Goal: Task Accomplishment & Management: Complete application form

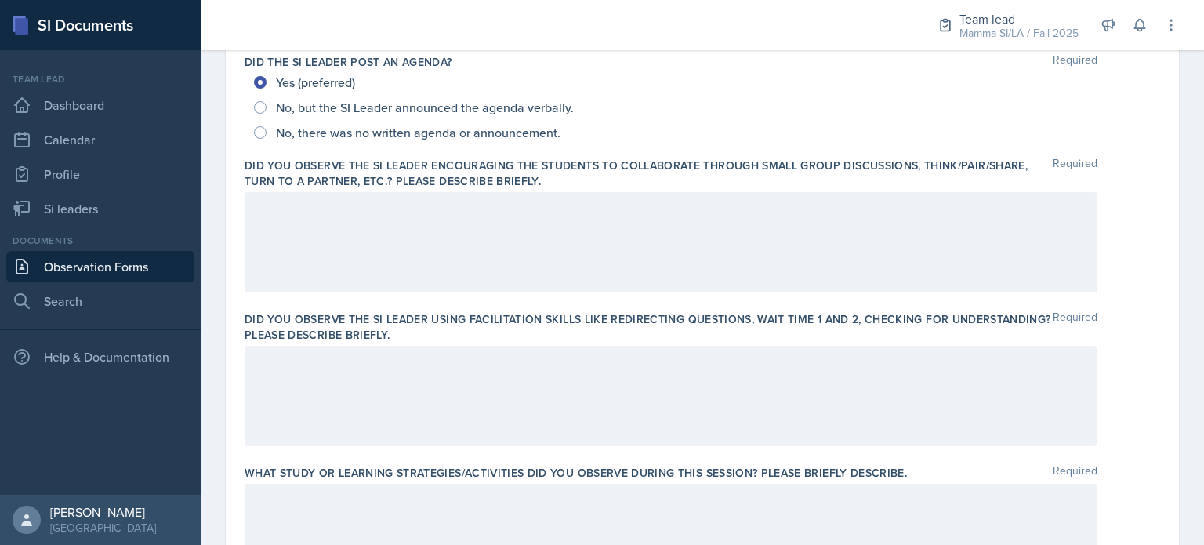
scroll to position [393, 0]
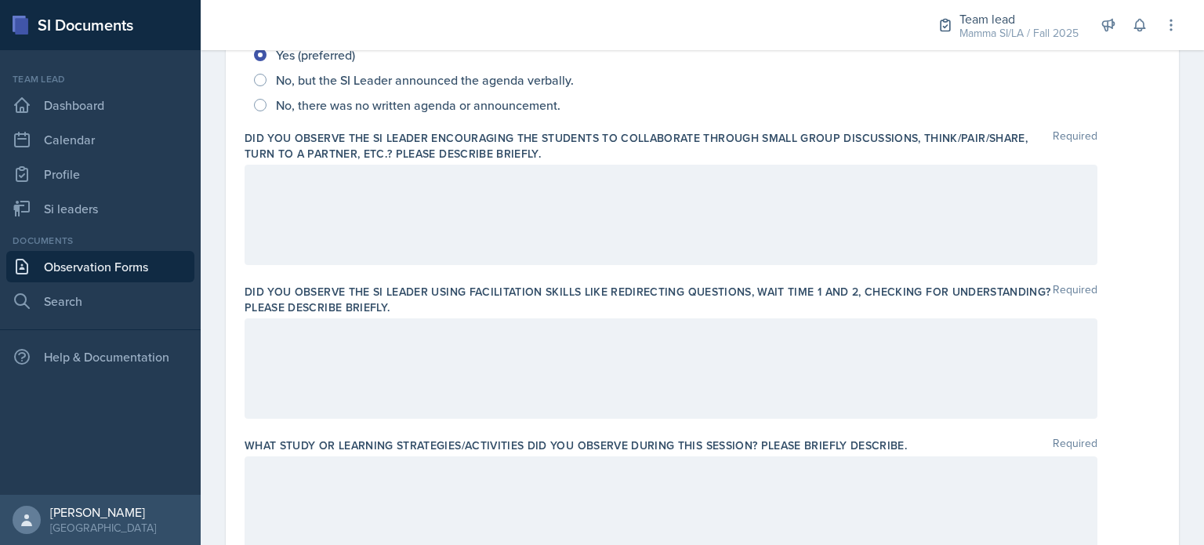
click at [604, 177] on p at bounding box center [671, 181] width 826 height 19
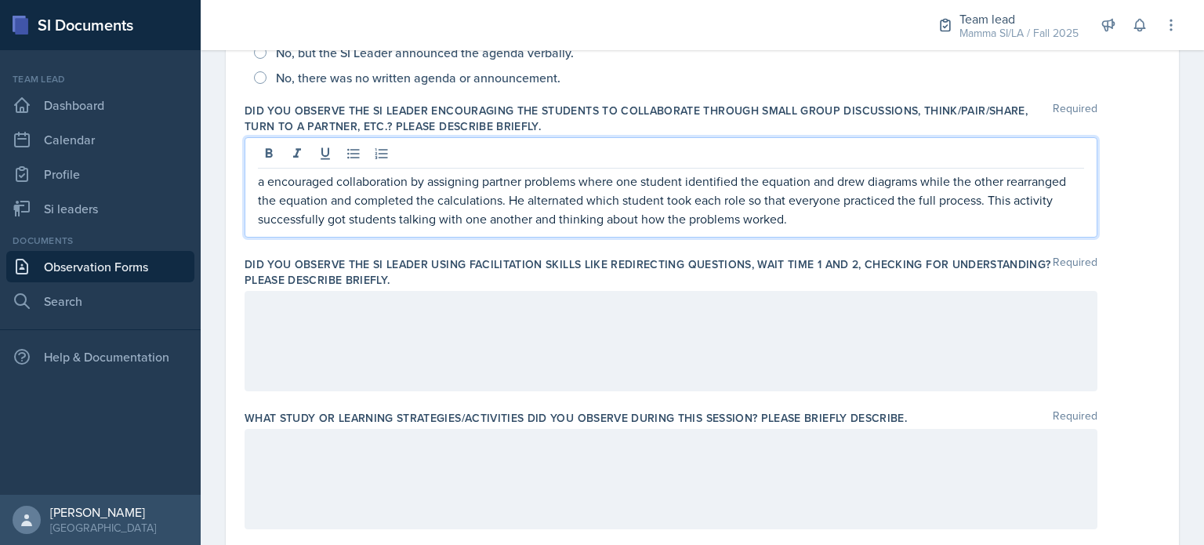
click at [612, 346] on div at bounding box center [671, 341] width 853 height 100
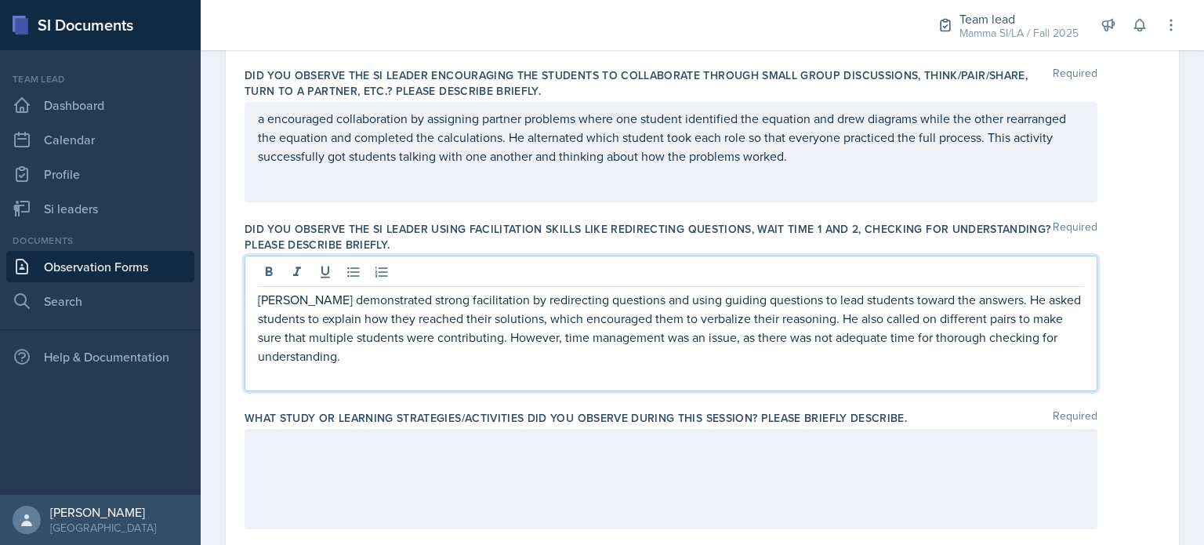
scroll to position [455, 0]
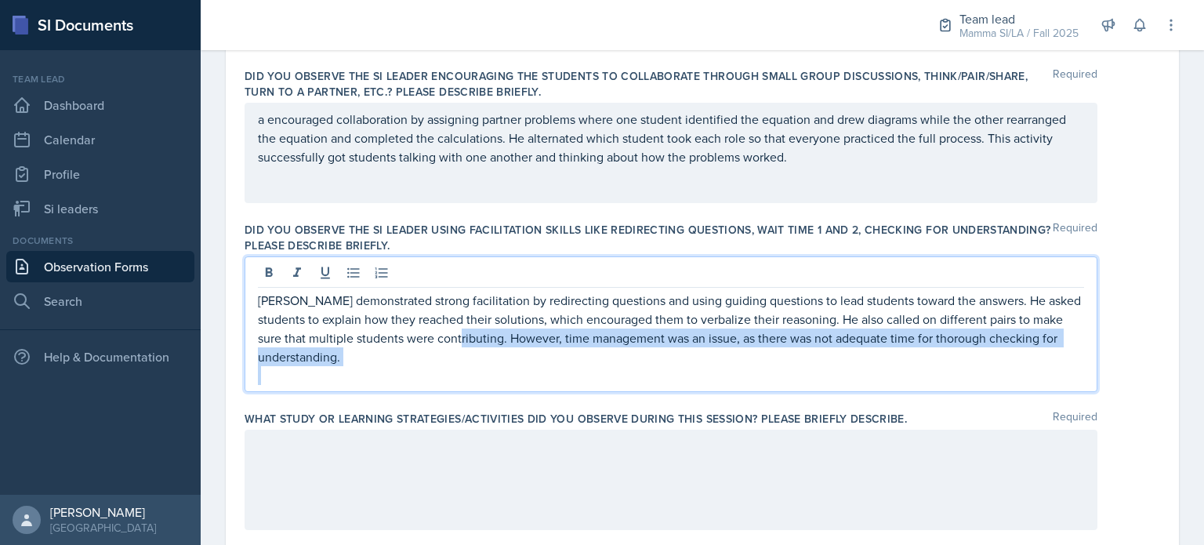
drag, startPoint x: 537, startPoint y: 374, endPoint x: 458, endPoint y: 338, distance: 87.0
click at [458, 338] on div "[PERSON_NAME] demonstrated strong facilitation by redirecting questions and usi…" at bounding box center [671, 338] width 826 height 94
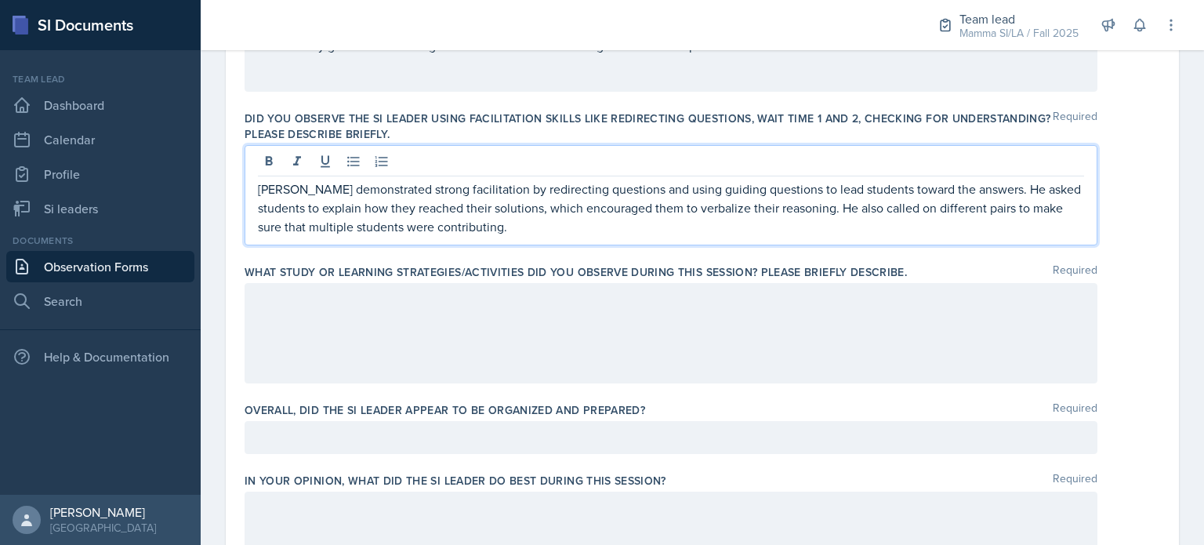
scroll to position [578, 0]
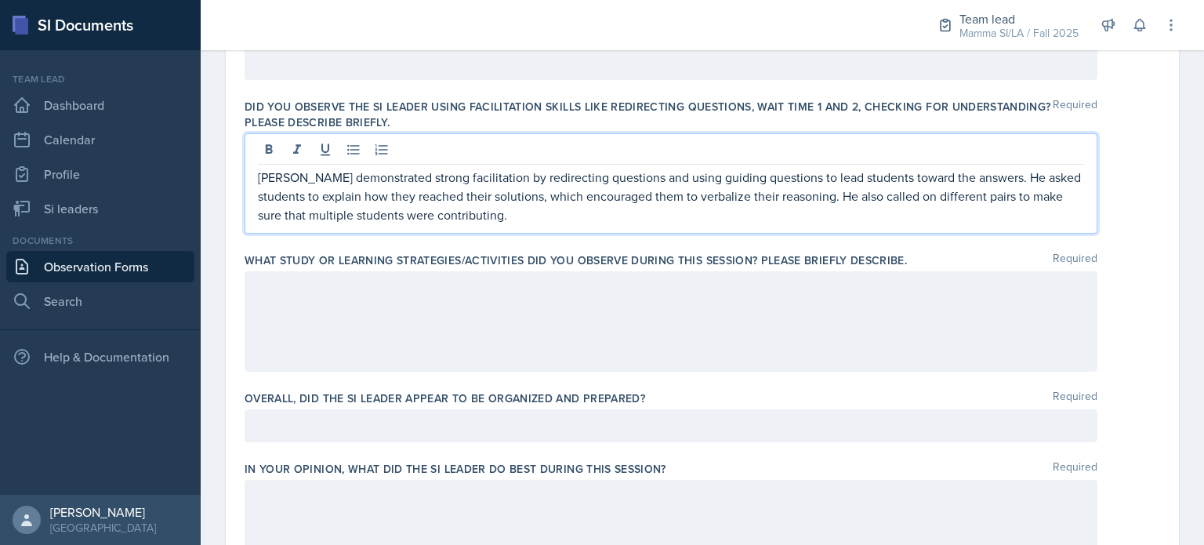
click at [374, 286] on p at bounding box center [671, 287] width 826 height 19
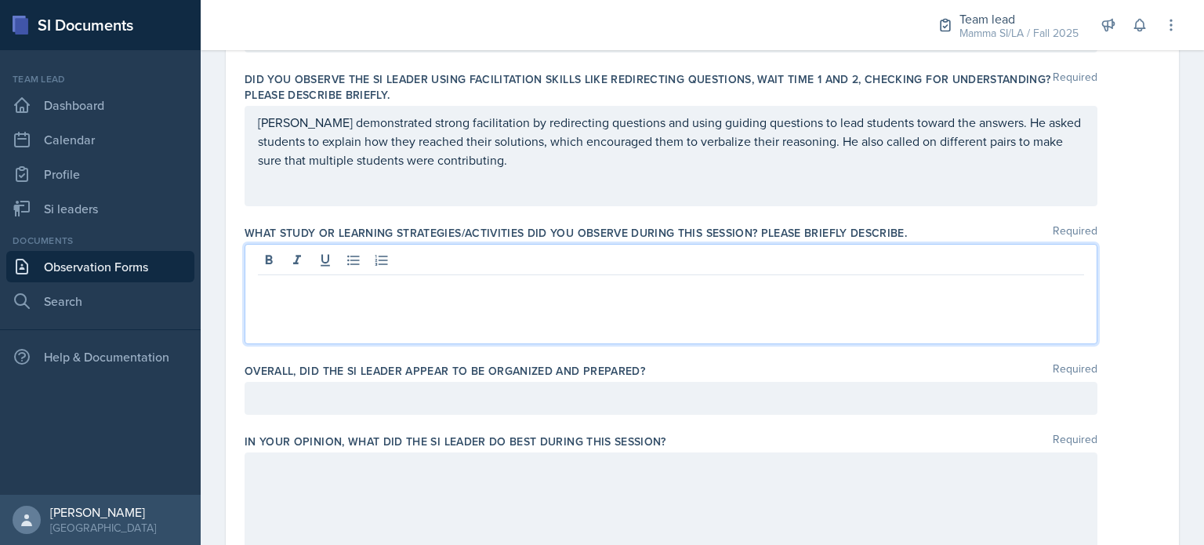
click at [711, 289] on p at bounding box center [671, 287] width 826 height 19
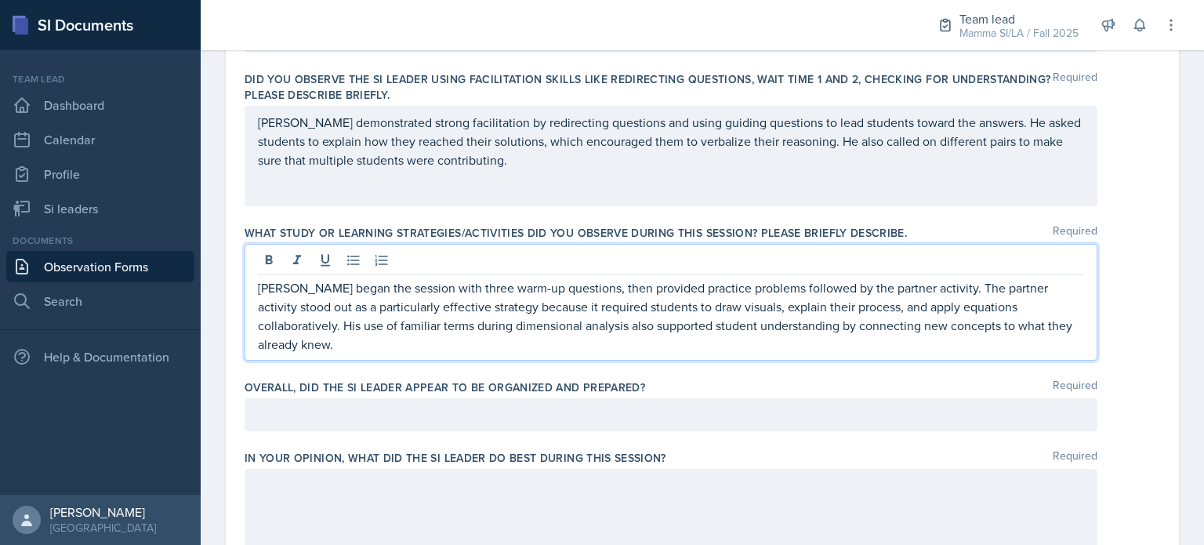
click at [709, 412] on div at bounding box center [671, 414] width 853 height 33
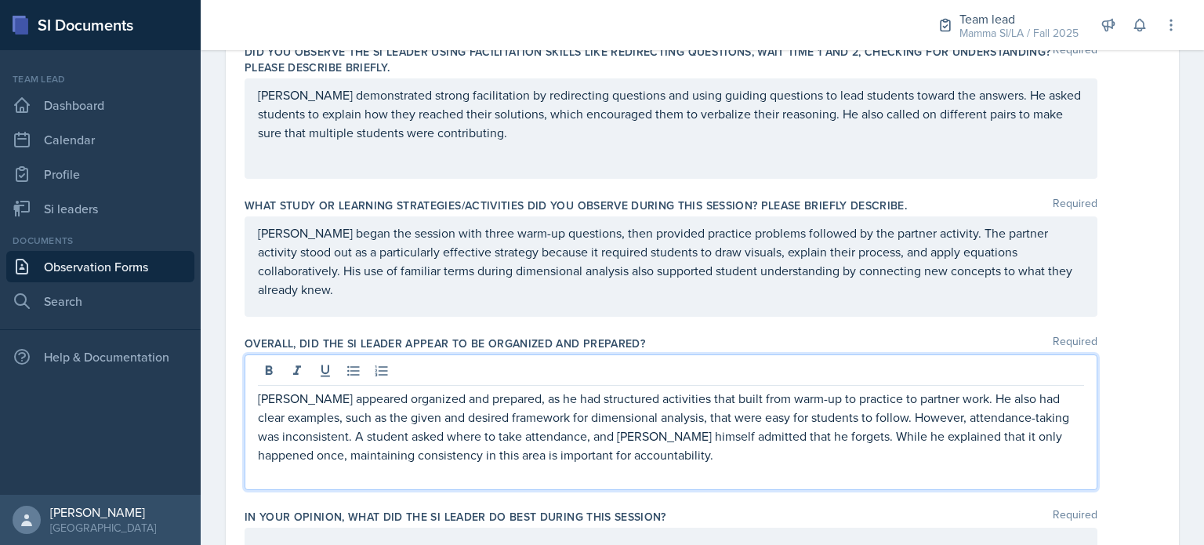
scroll to position [673, 0]
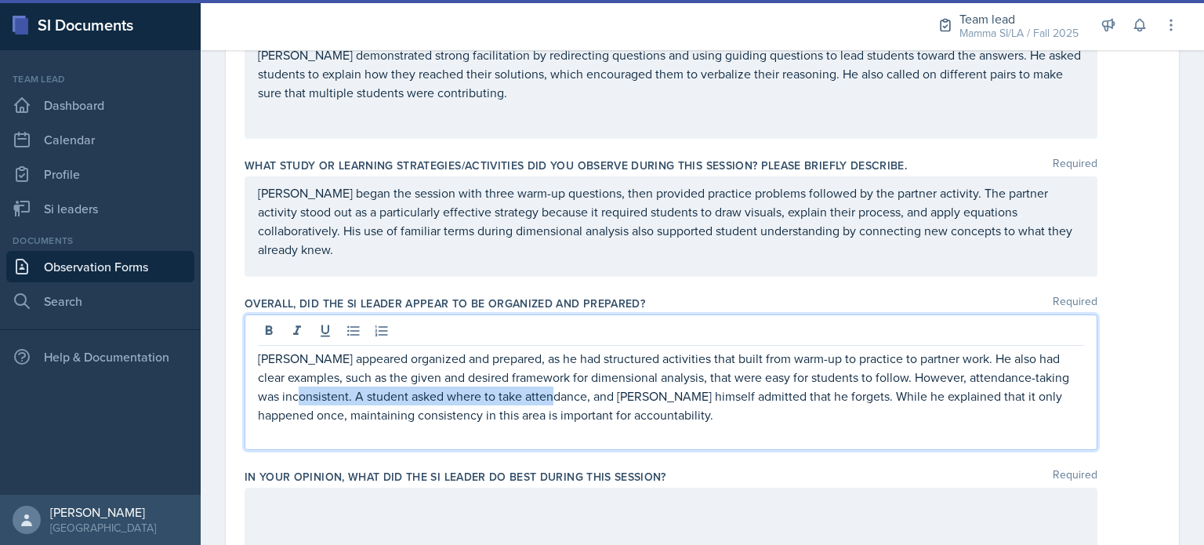
drag, startPoint x: 326, startPoint y: 391, endPoint x: 588, endPoint y: 396, distance: 261.8
click at [588, 396] on p "[PERSON_NAME] appeared organized and prepared, as he had structured activities …" at bounding box center [671, 386] width 826 height 75
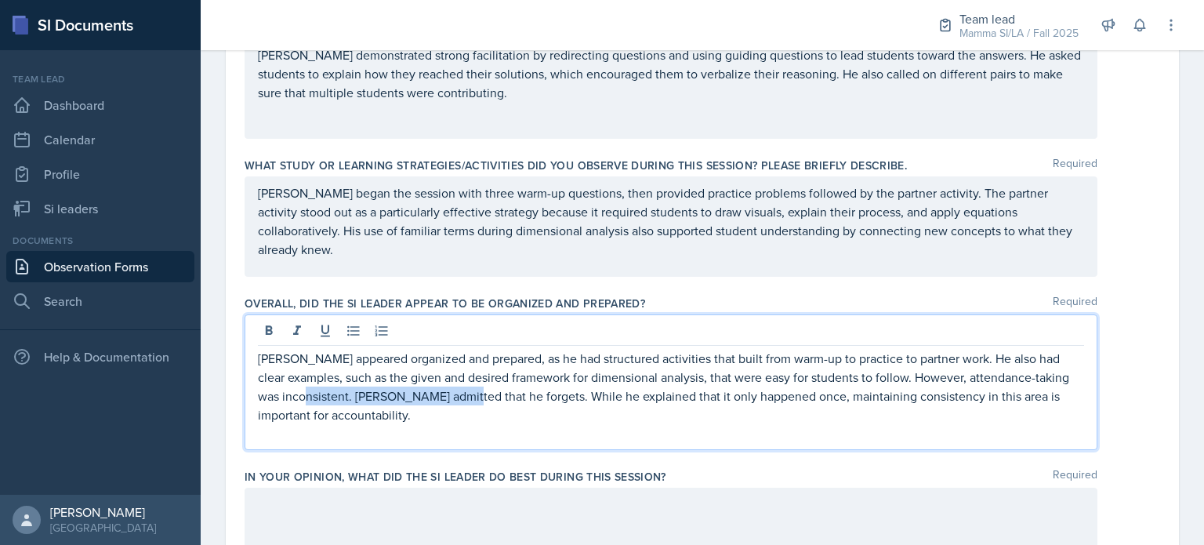
drag, startPoint x: 333, startPoint y: 395, endPoint x: 484, endPoint y: 397, distance: 151.3
click at [484, 397] on p "[PERSON_NAME] appeared organized and prepared, as he had structured activities …" at bounding box center [671, 386] width 826 height 75
click at [411, 398] on p "[PERSON_NAME] appeared organized and prepared, as he had structured activities …" at bounding box center [671, 386] width 826 height 75
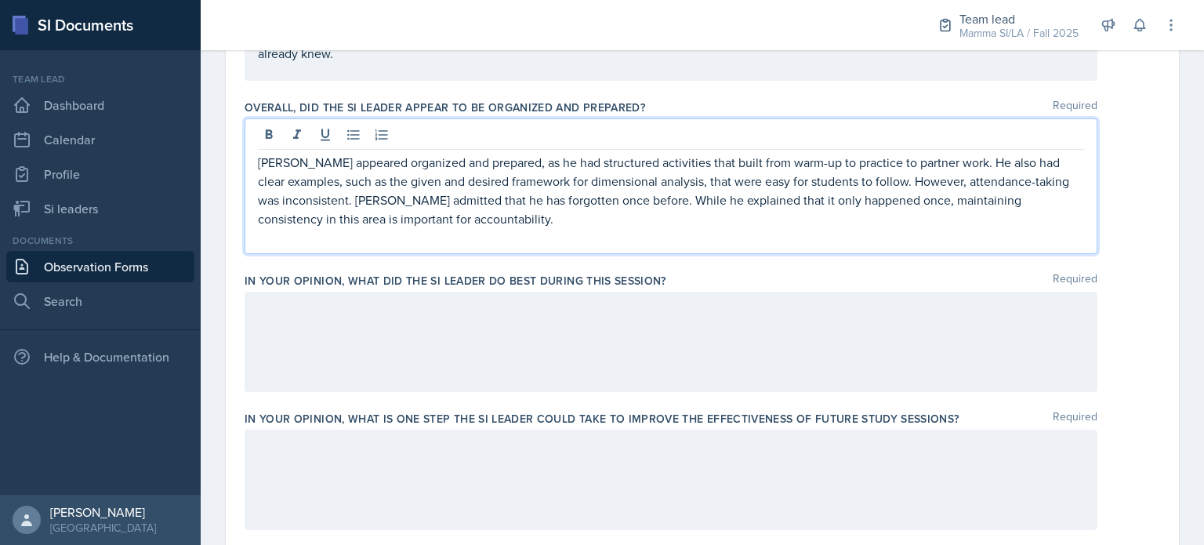
scroll to position [872, 0]
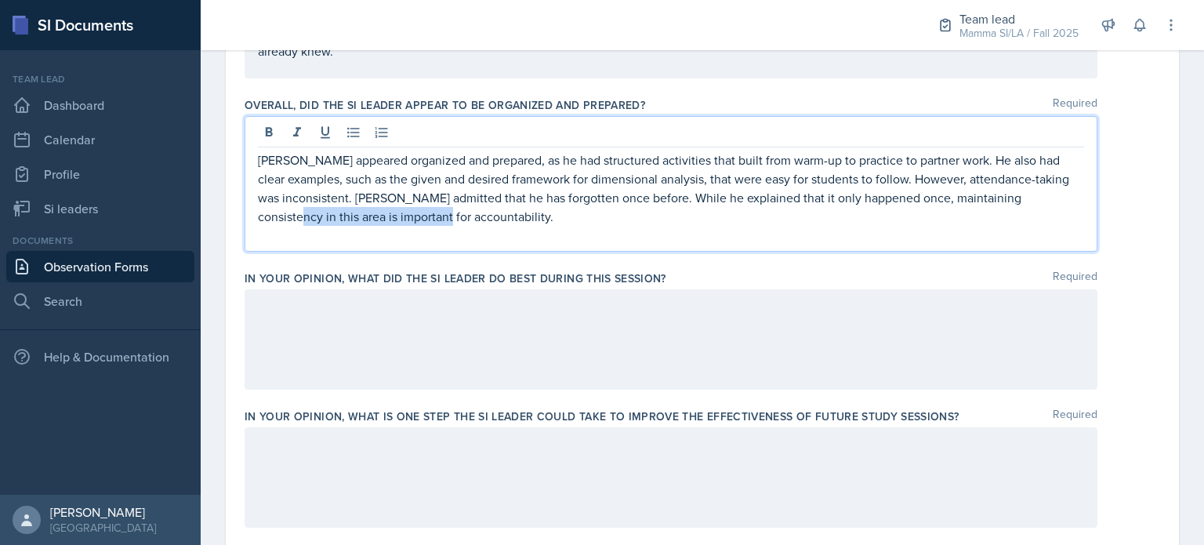
drag, startPoint x: 415, startPoint y: 216, endPoint x: 256, endPoint y: 223, distance: 159.3
click at [256, 223] on div "[PERSON_NAME] appeared organized and prepared, as he had structured activities …" at bounding box center [671, 184] width 853 height 136
click at [444, 364] on div at bounding box center [671, 339] width 853 height 100
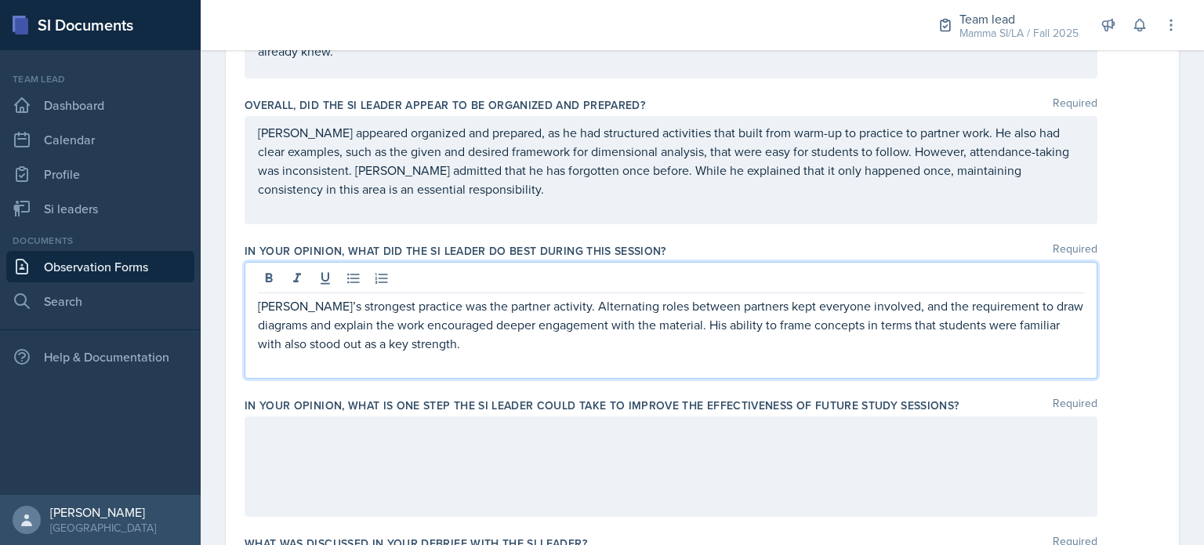
scroll to position [899, 0]
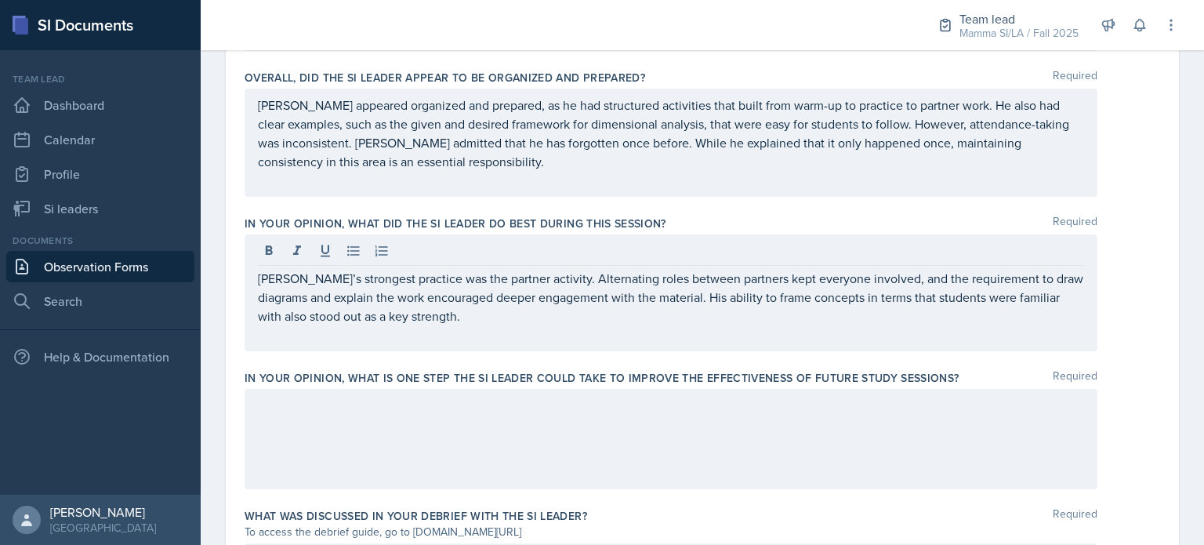
click at [386, 456] on div at bounding box center [671, 439] width 853 height 100
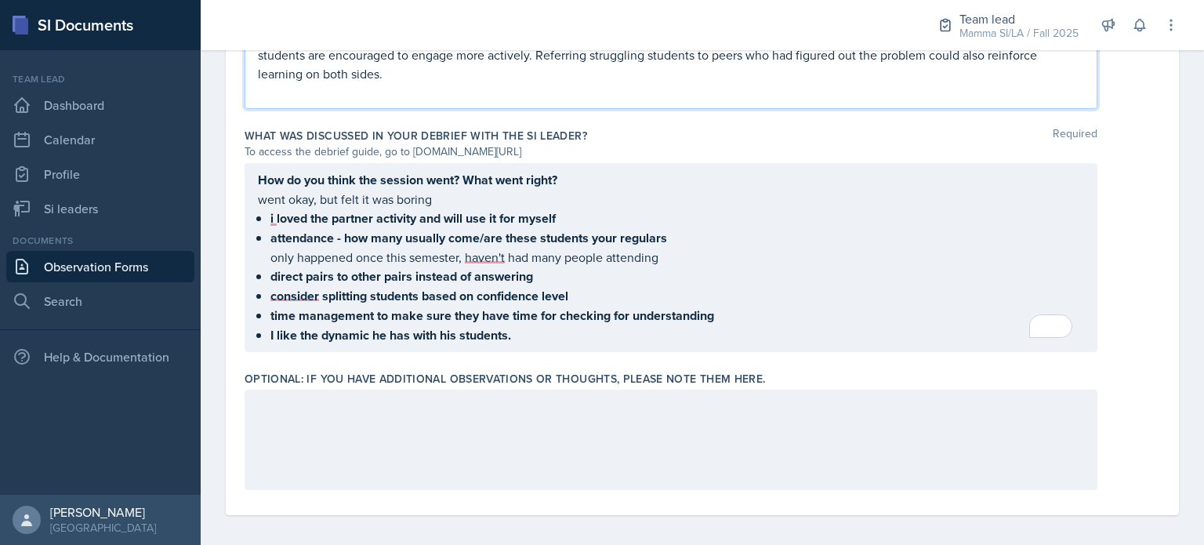
scroll to position [1295, 0]
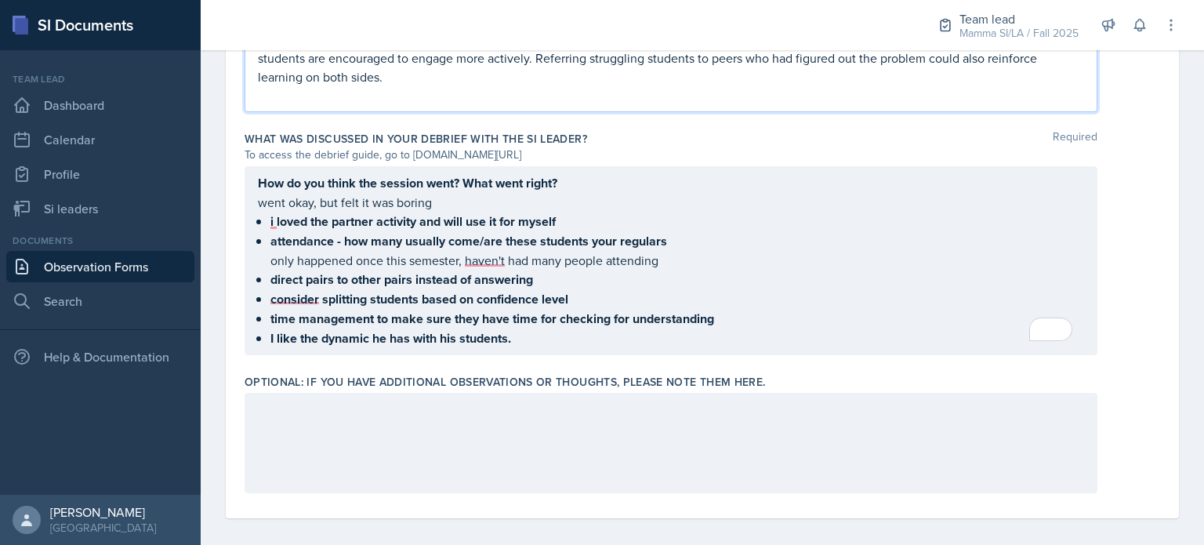
click at [368, 318] on ul "i loved the partner activity and will use it for myself attendance - how many u…" at bounding box center [677, 280] width 814 height 136
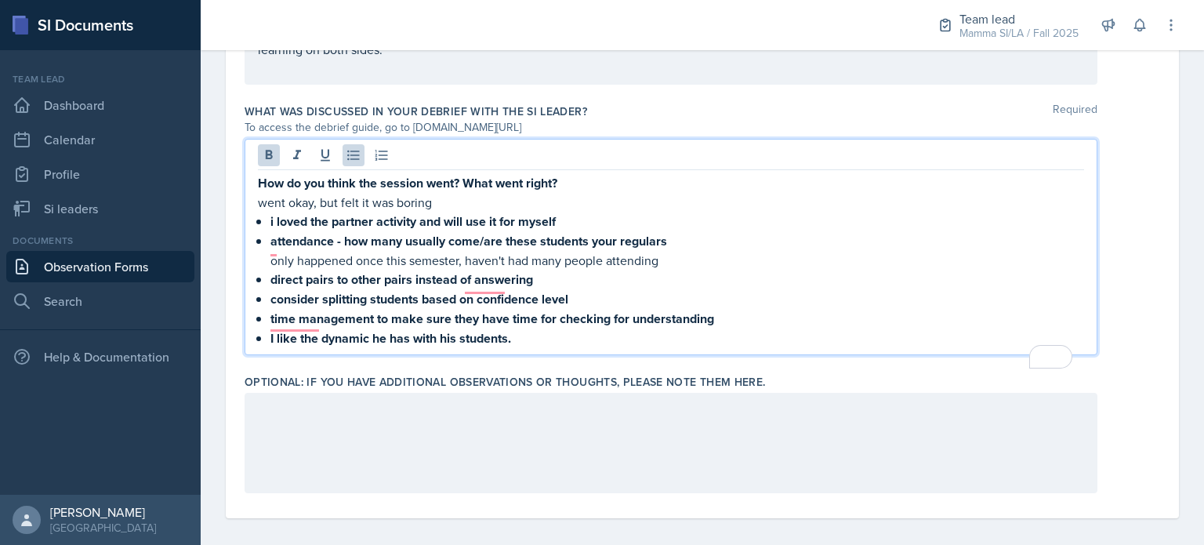
scroll to position [1267, 0]
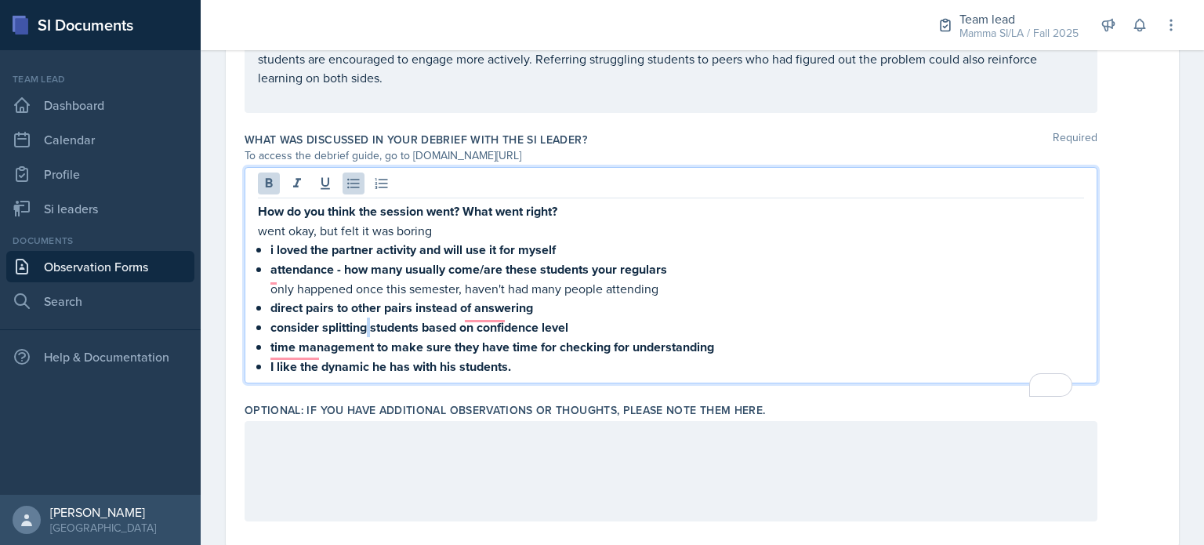
click at [368, 318] on strong "consider splitting students based on confidence level" at bounding box center [419, 327] width 298 height 18
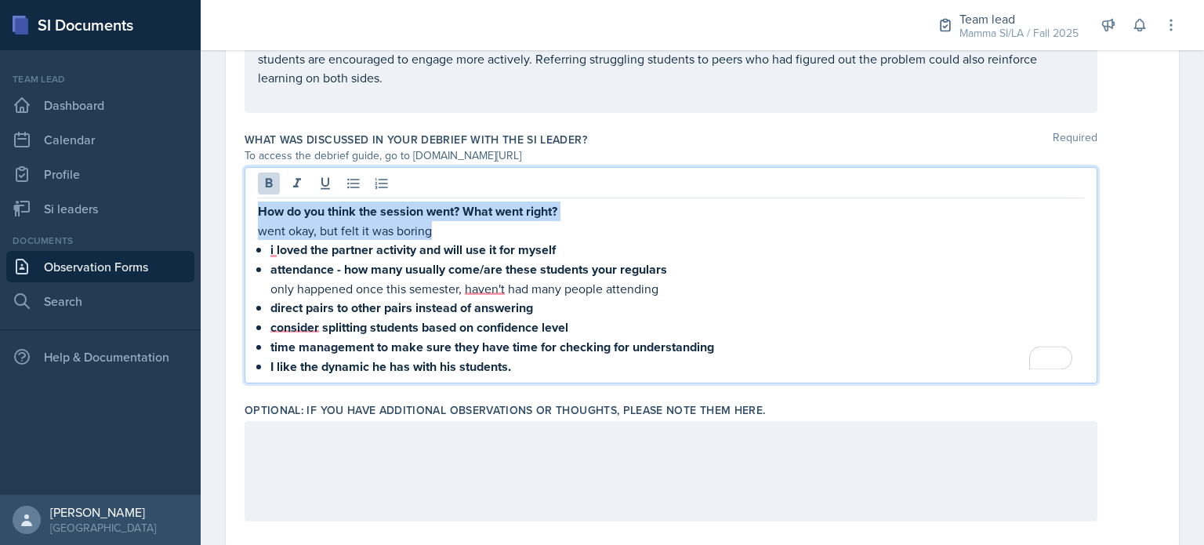
paste div "To enrich screen reader interactions, please activate Accessibility in Grammarl…"
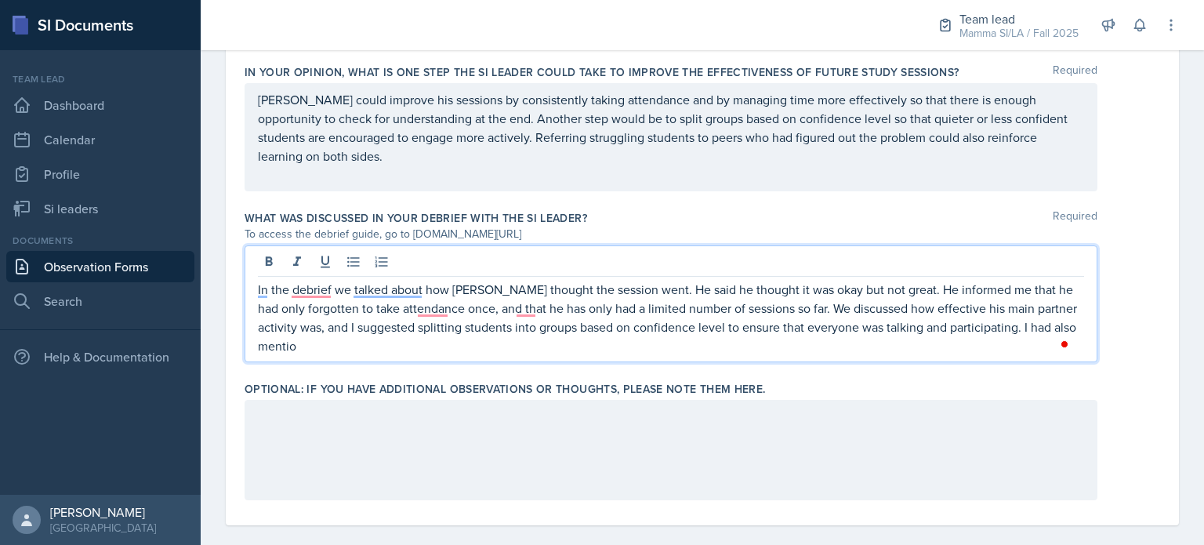
scroll to position [1204, 0]
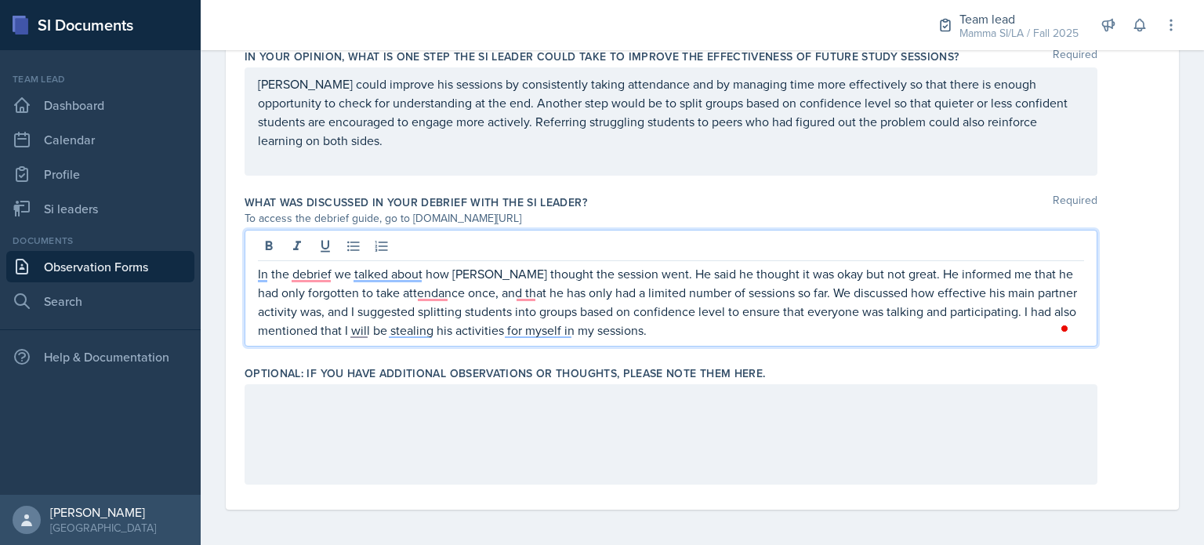
click at [503, 393] on div at bounding box center [671, 434] width 853 height 100
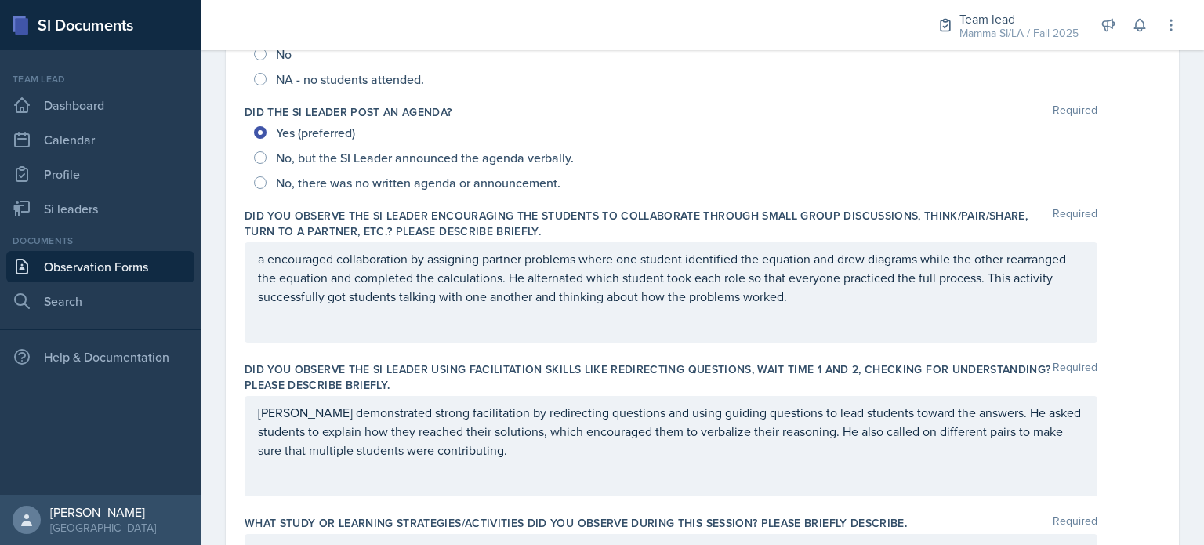
scroll to position [315, 0]
click at [260, 261] on p "a encouraged collaboration by assigning partner problems where one student iden…" at bounding box center [671, 278] width 826 height 56
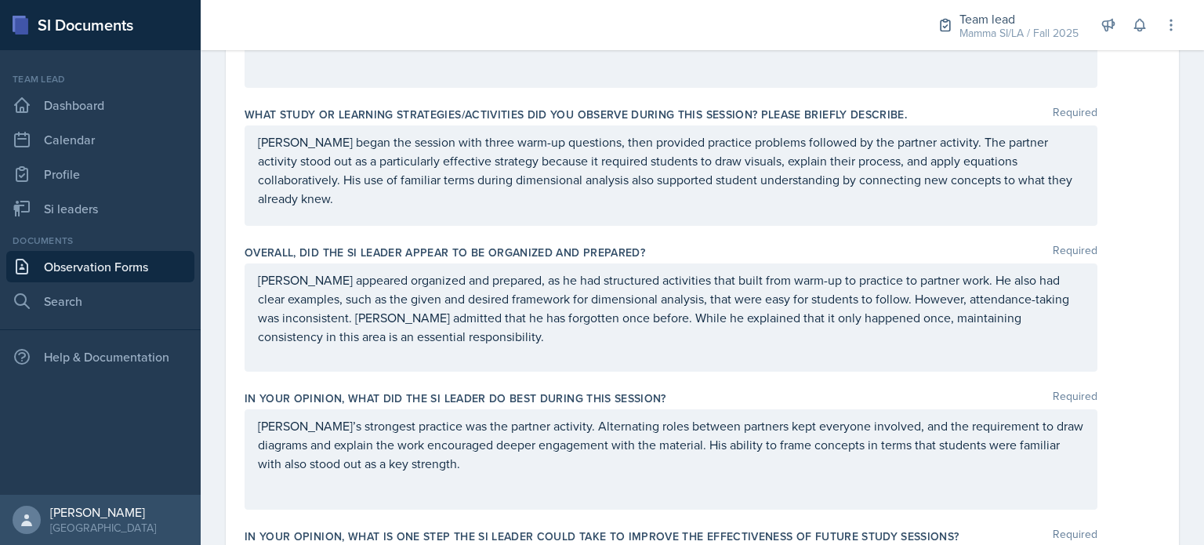
scroll to position [727, 0]
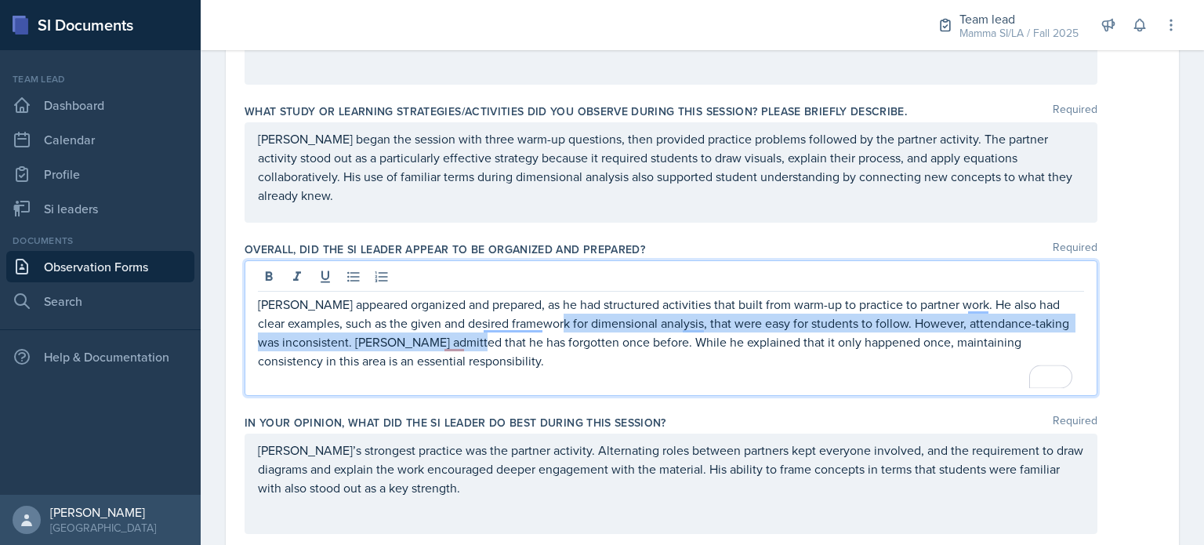
drag, startPoint x: 589, startPoint y: 317, endPoint x: 495, endPoint y: 339, distance: 96.6
click at [495, 339] on p "[PERSON_NAME] appeared organized and prepared, as he had structured activities …" at bounding box center [671, 332] width 826 height 75
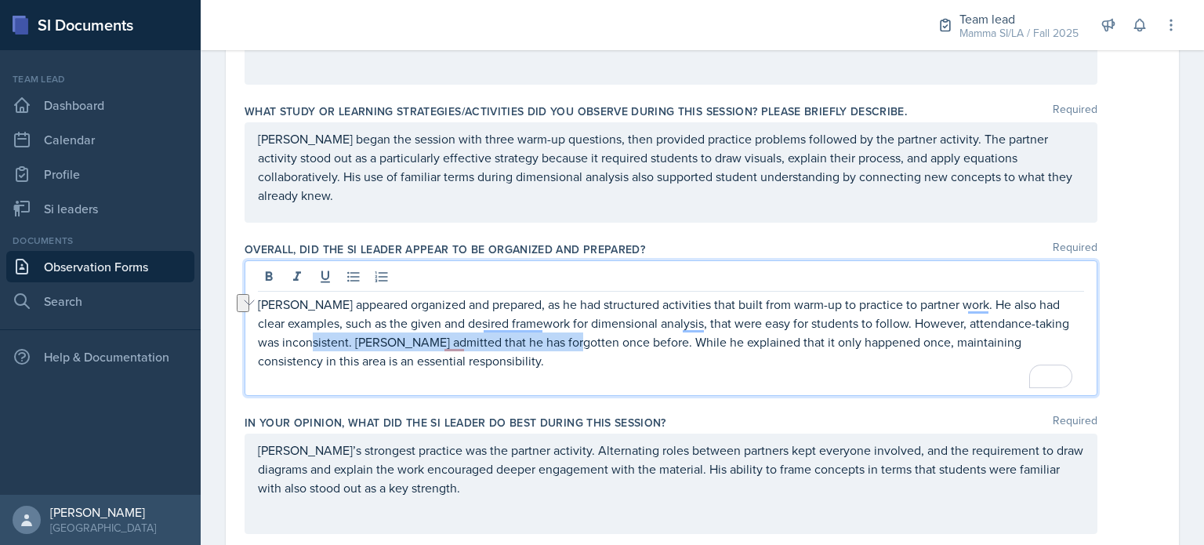
drag, startPoint x: 593, startPoint y: 344, endPoint x: 334, endPoint y: 341, distance: 258.7
click at [334, 341] on p "[PERSON_NAME] appeared organized and prepared, as he had structured activities …" at bounding box center [671, 332] width 826 height 75
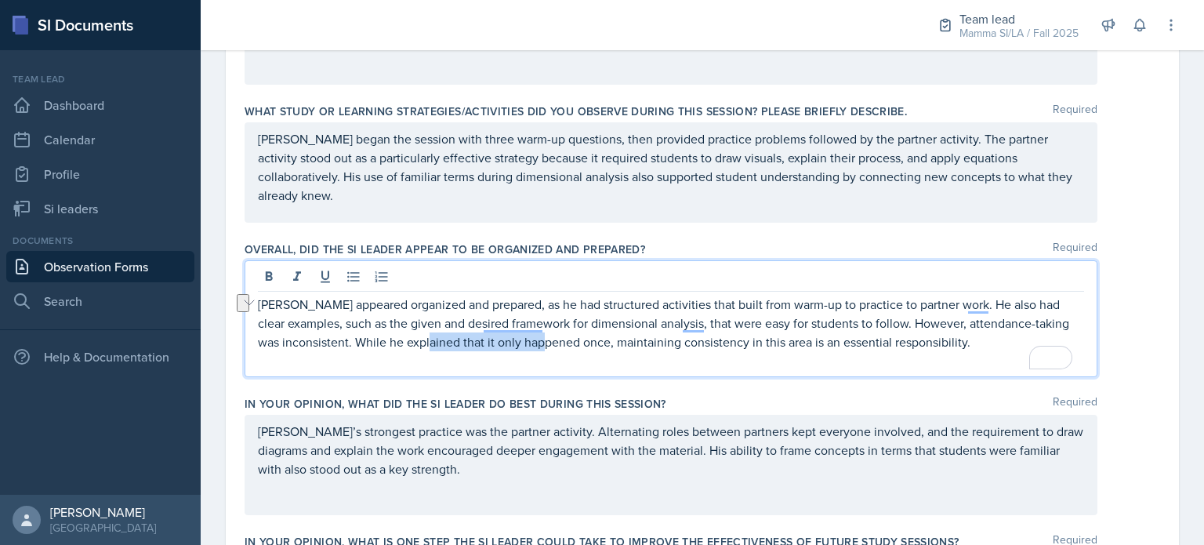
drag, startPoint x: 582, startPoint y: 344, endPoint x: 459, endPoint y: 340, distance: 123.1
click at [459, 340] on p "[PERSON_NAME] appeared organized and prepared, as he had structured activities …" at bounding box center [671, 323] width 826 height 56
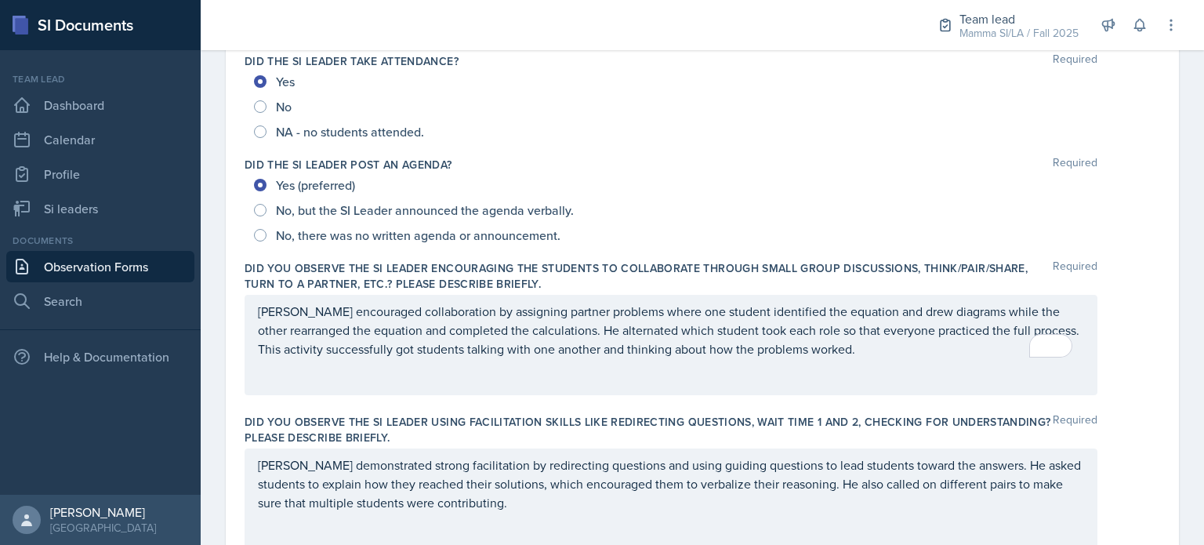
scroll to position [0, 0]
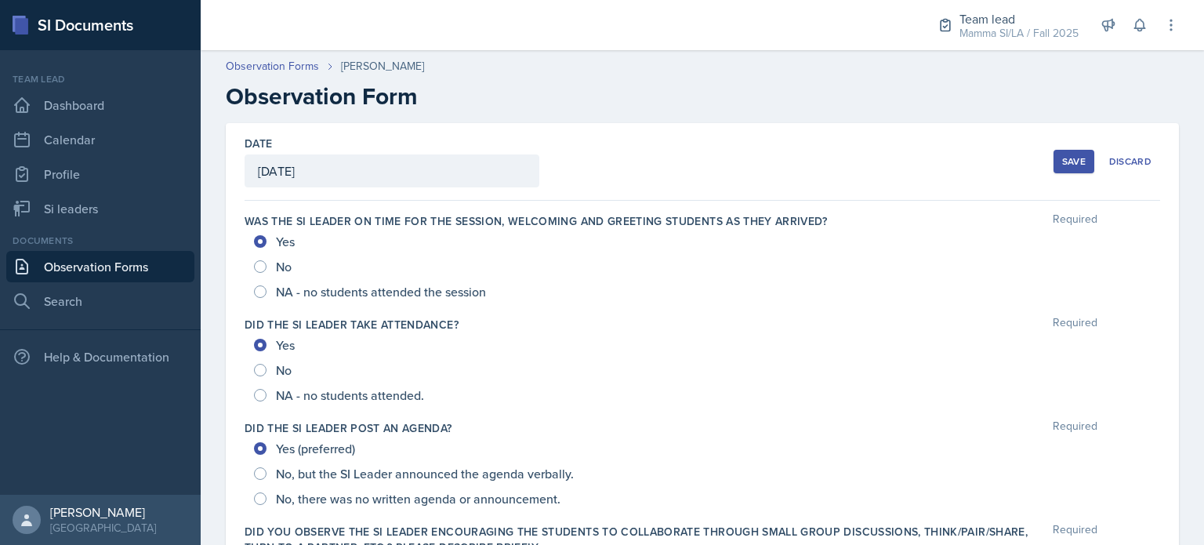
click at [1075, 159] on div "Save" at bounding box center [1074, 161] width 24 height 13
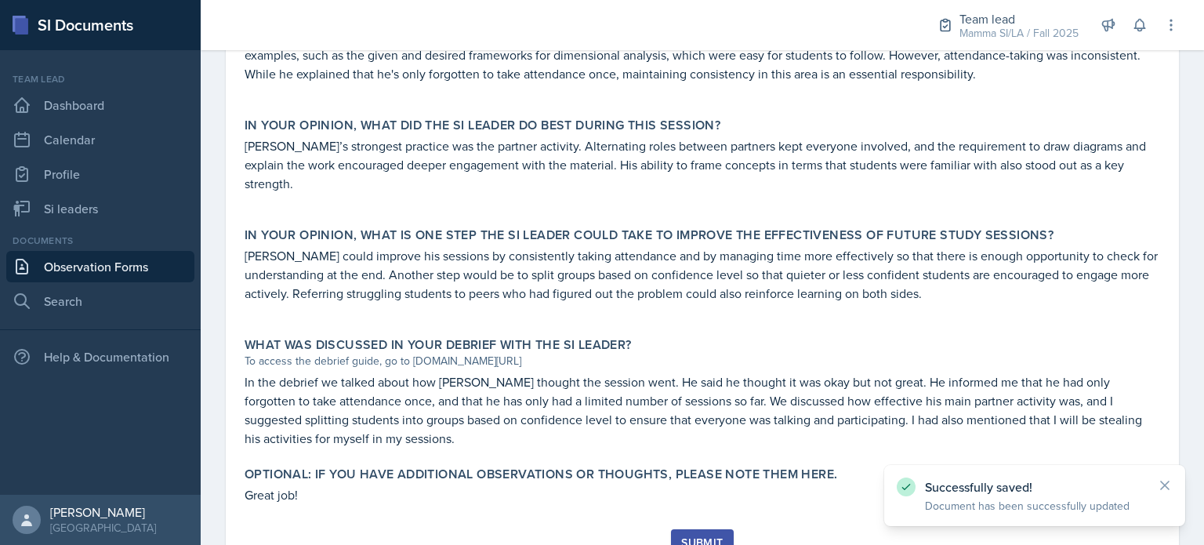
scroll to position [868, 0]
click at [705, 535] on div "Submit" at bounding box center [702, 541] width 42 height 13
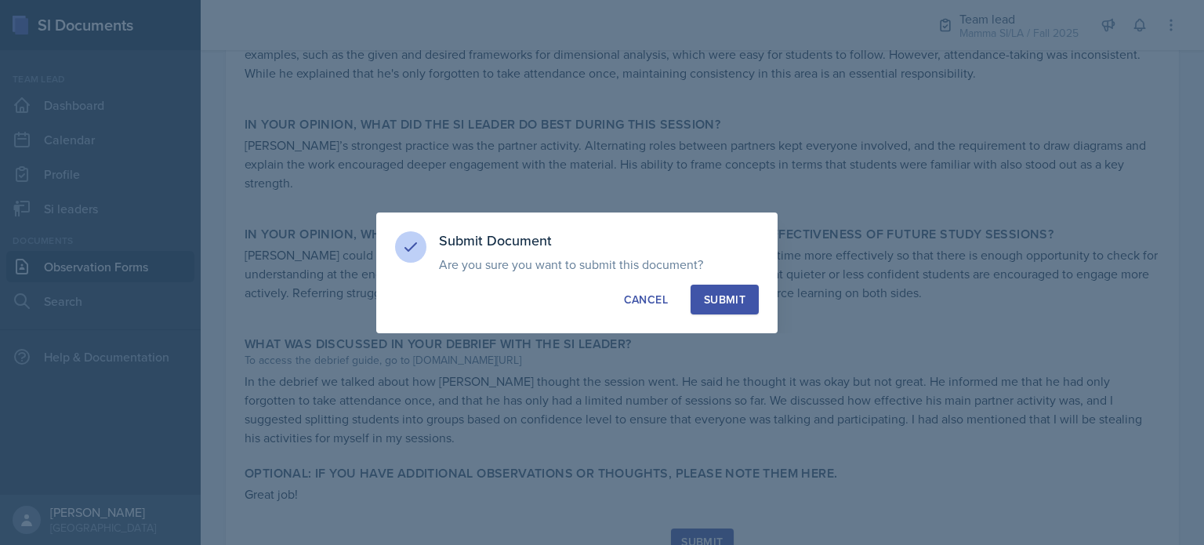
click at [720, 292] on div "Submit" at bounding box center [725, 300] width 42 height 16
radio input "true"
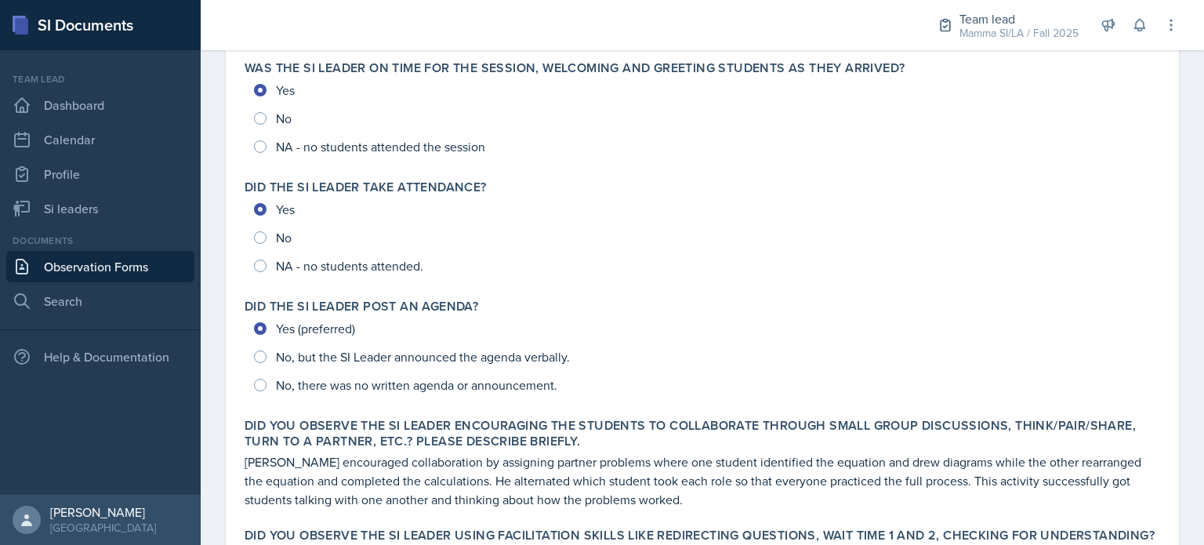
scroll to position [0, 0]
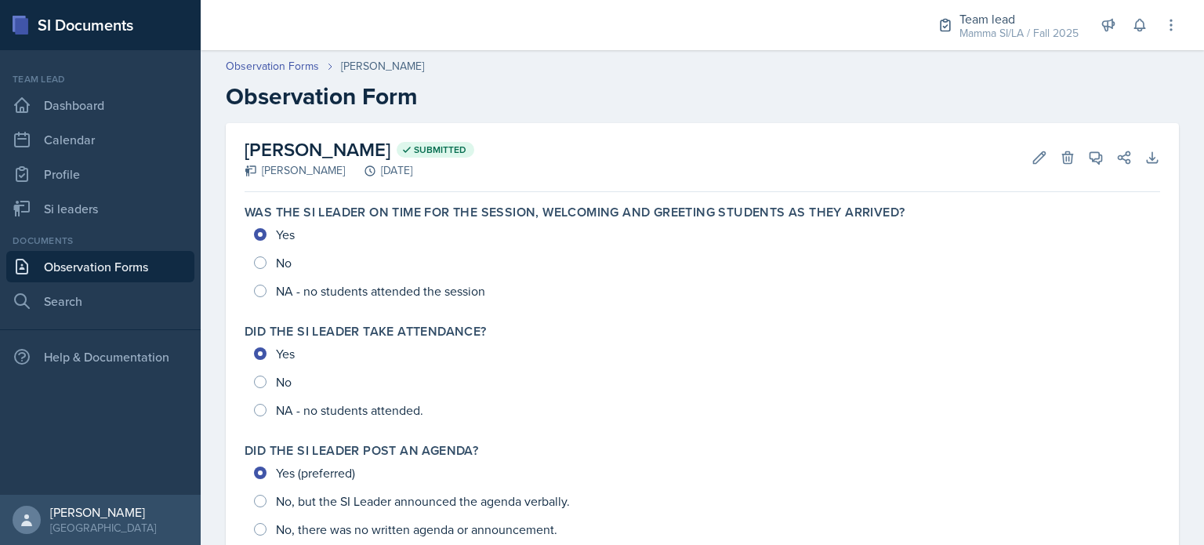
click at [118, 267] on link "Observation Forms" at bounding box center [100, 266] width 188 height 31
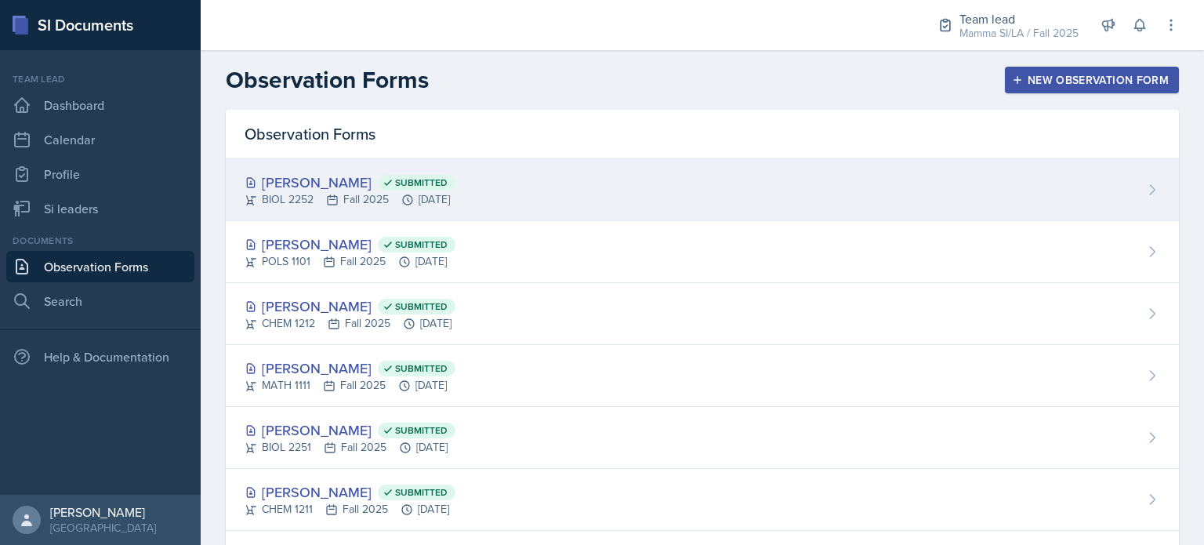
scroll to position [207, 0]
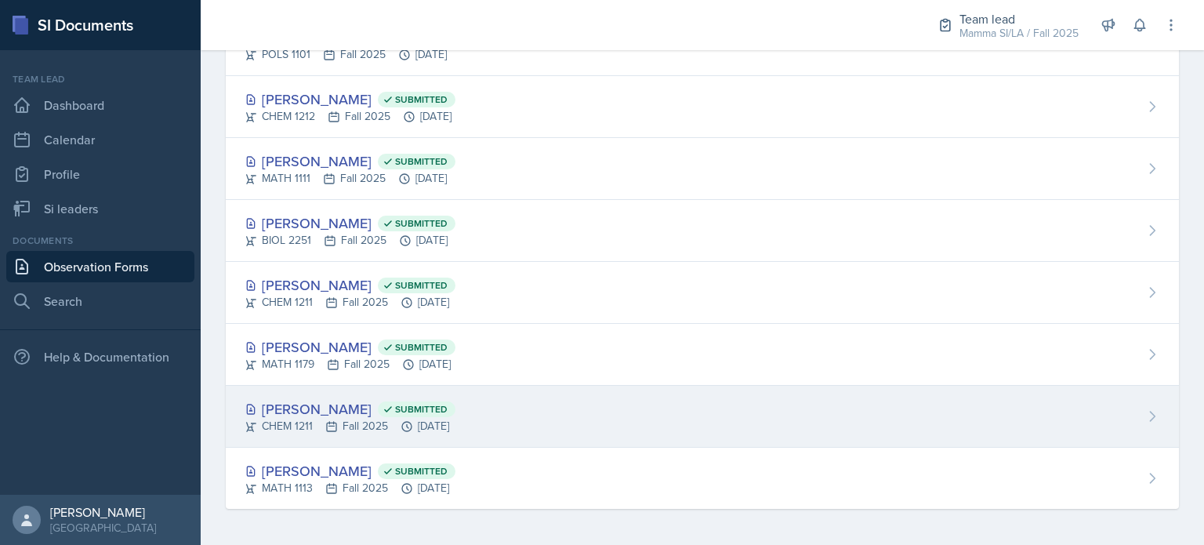
click at [439, 433] on div "[PERSON_NAME] Submitted CHEM 1211 Fall 2025 [DATE]" at bounding box center [702, 417] width 953 height 62
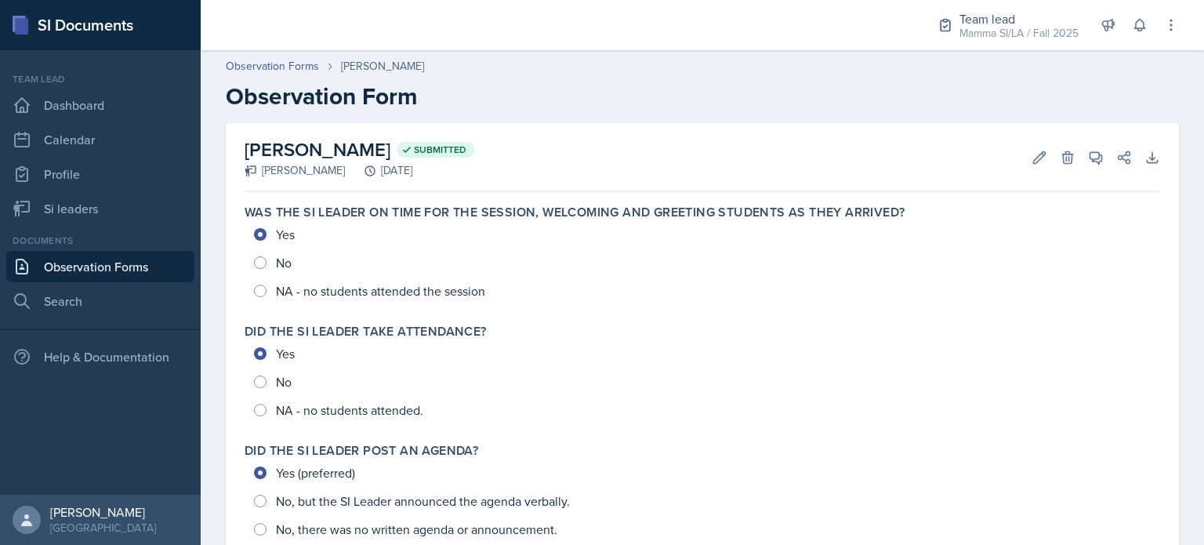
click at [125, 263] on link "Observation Forms" at bounding box center [100, 266] width 188 height 31
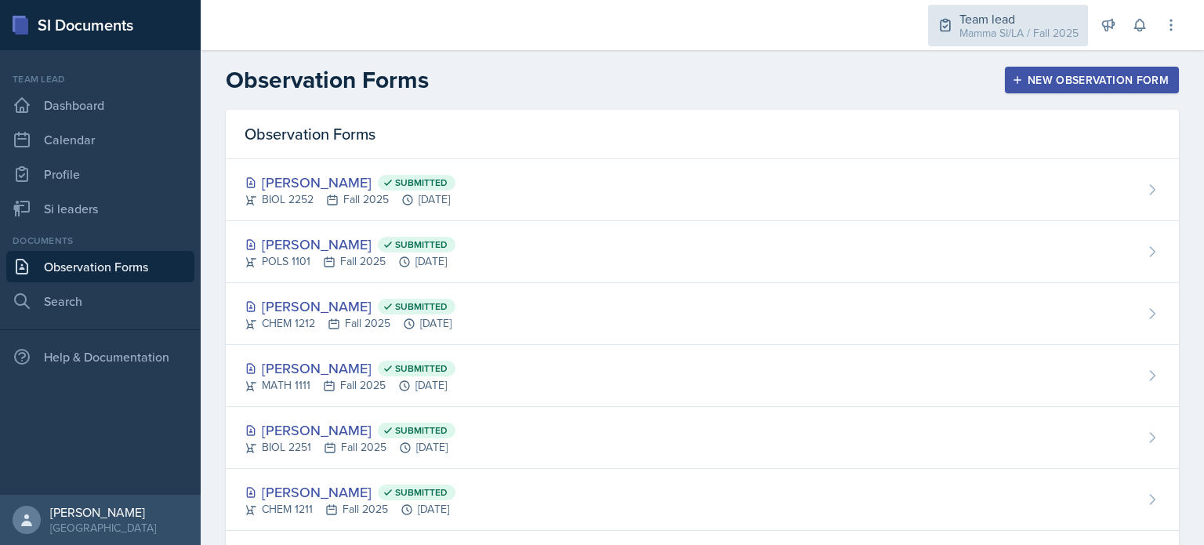
click at [984, 27] on div "Mamma SI/LA / Fall 2025" at bounding box center [1018, 33] width 119 height 16
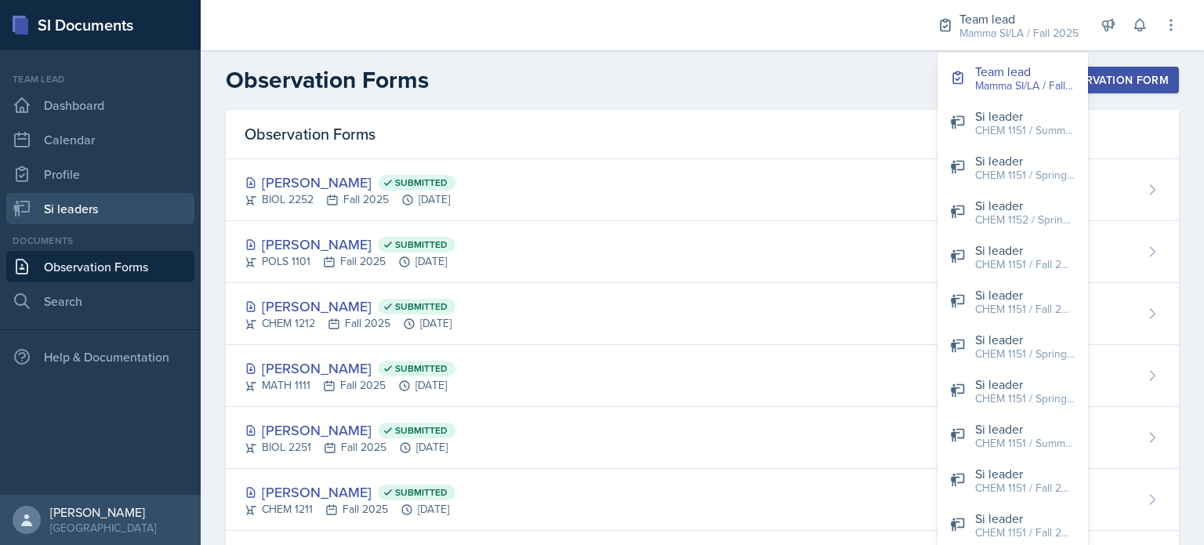
click at [135, 197] on link "Si leaders" at bounding box center [100, 208] width 188 height 31
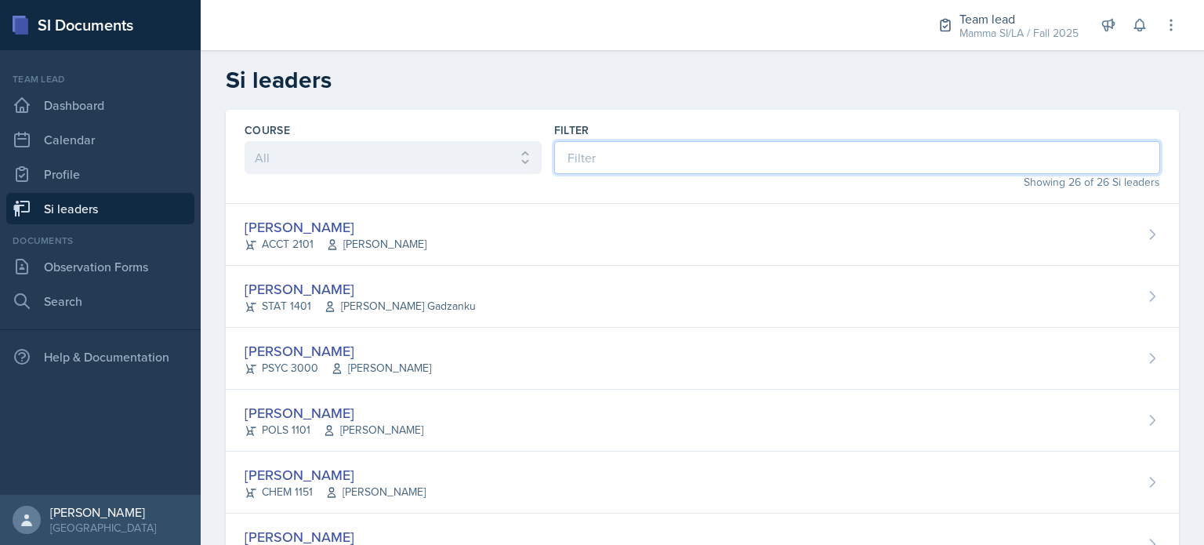
click at [652, 156] on input at bounding box center [857, 157] width 606 height 33
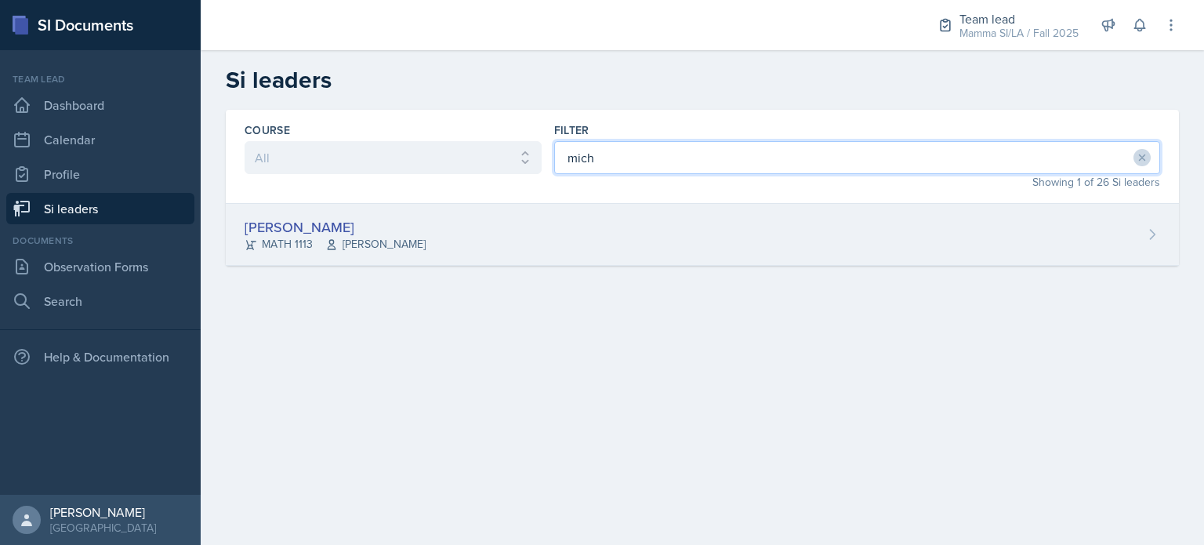
type input "mich"
click at [607, 219] on div "[PERSON_NAME] MATH 1113 [PERSON_NAME]" at bounding box center [702, 235] width 953 height 62
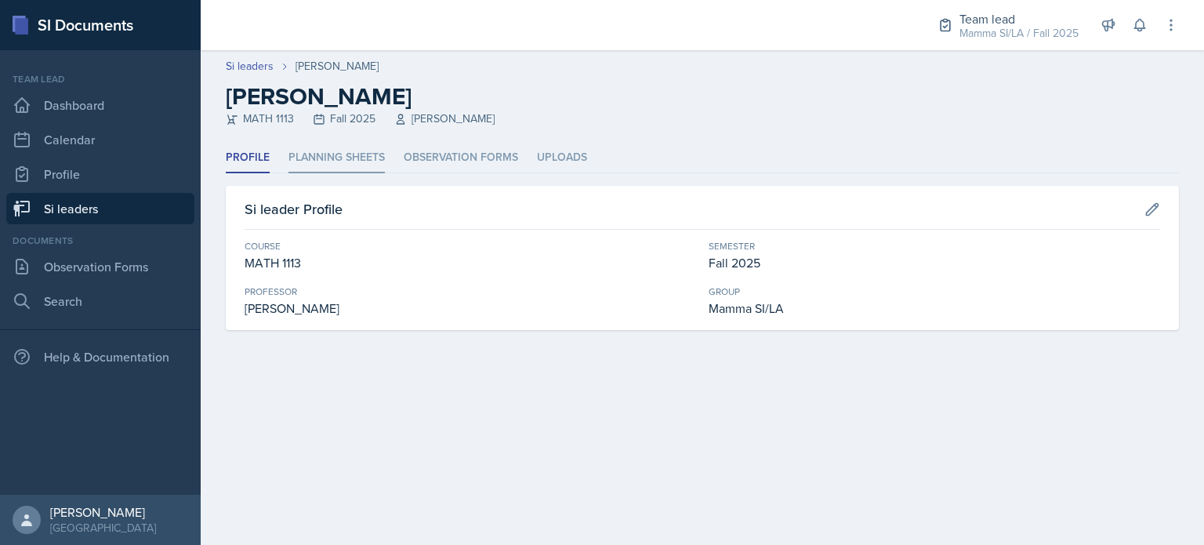
click at [320, 164] on li "Planning Sheets" at bounding box center [336, 158] width 96 height 31
